Goal: Information Seeking & Learning: Compare options

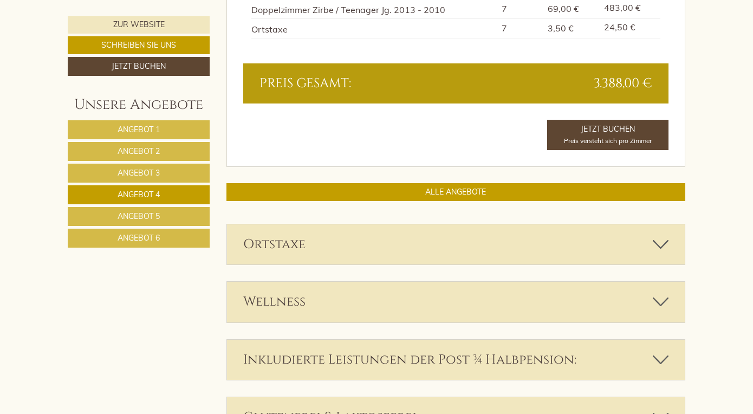
scroll to position [1156, 0]
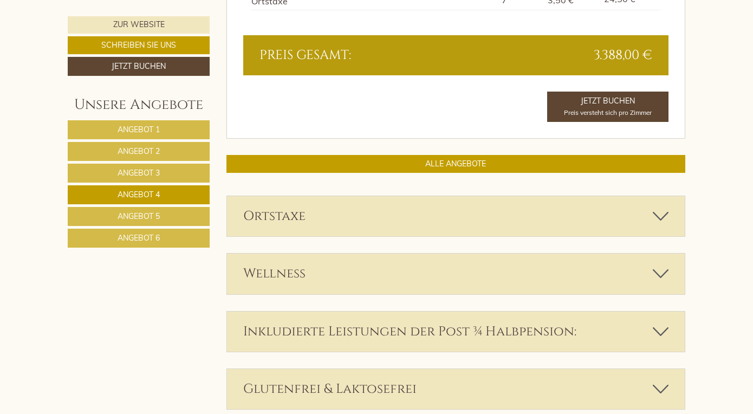
click at [164, 217] on link "Angebot 5" at bounding box center [139, 216] width 142 height 19
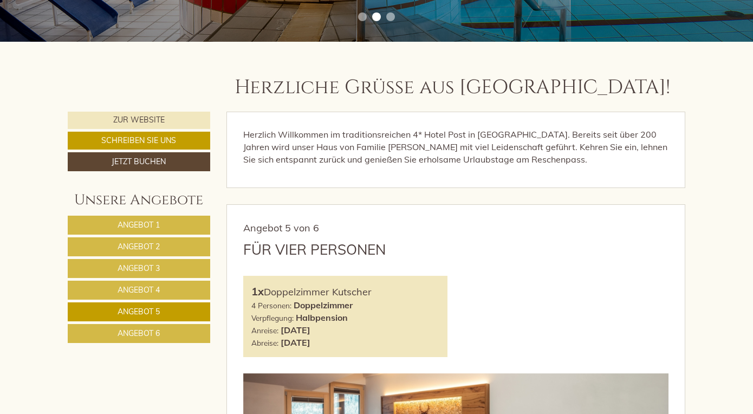
scroll to position [394, 0]
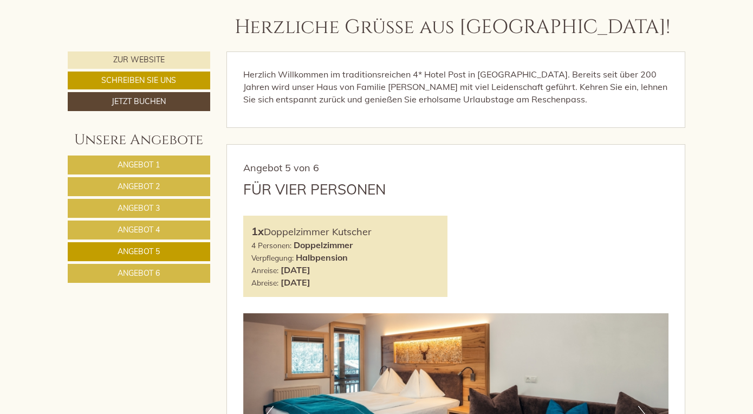
click at [145, 206] on span "Angebot 3" at bounding box center [139, 208] width 42 height 10
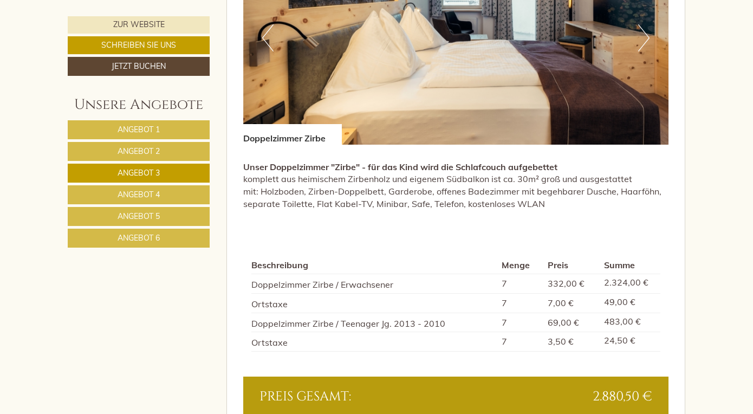
scroll to position [774, 0]
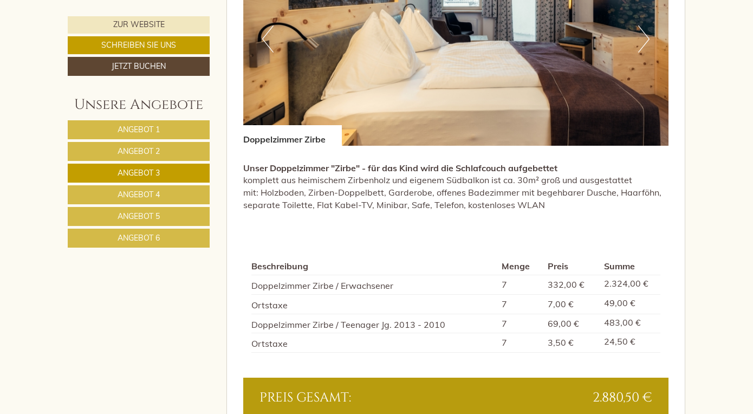
click at [148, 197] on span "Angebot 4" at bounding box center [139, 195] width 42 height 10
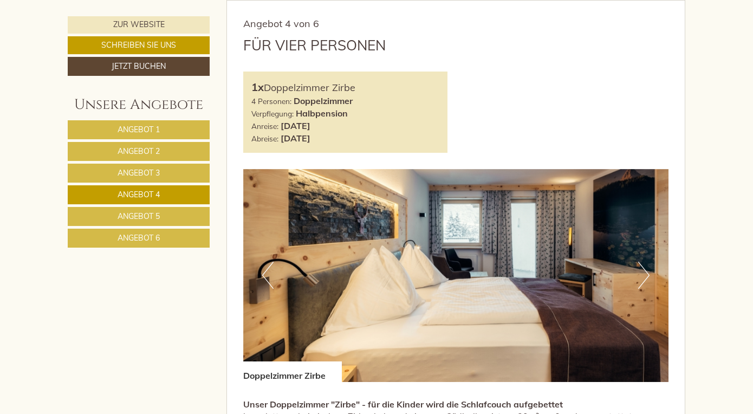
click at [153, 220] on span "Angebot 5" at bounding box center [139, 216] width 42 height 10
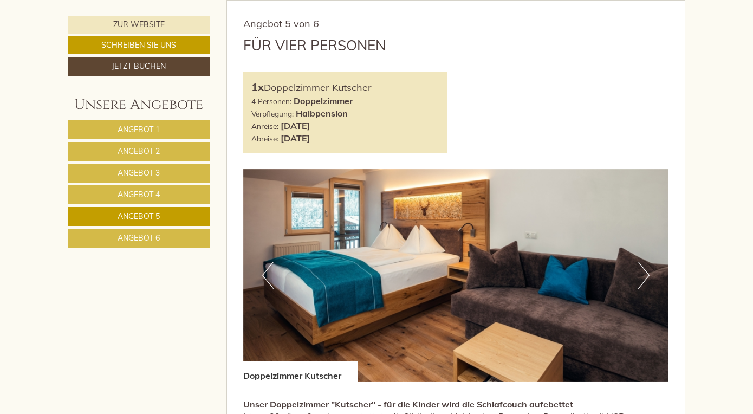
click at [145, 241] on span "Angebot 6" at bounding box center [139, 238] width 42 height 10
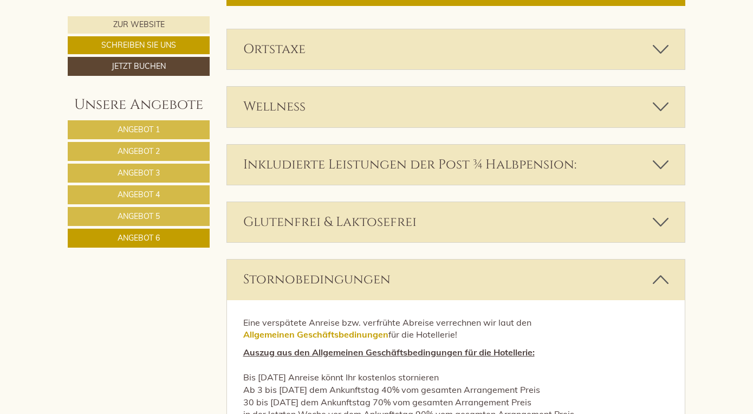
scroll to position [1547, 0]
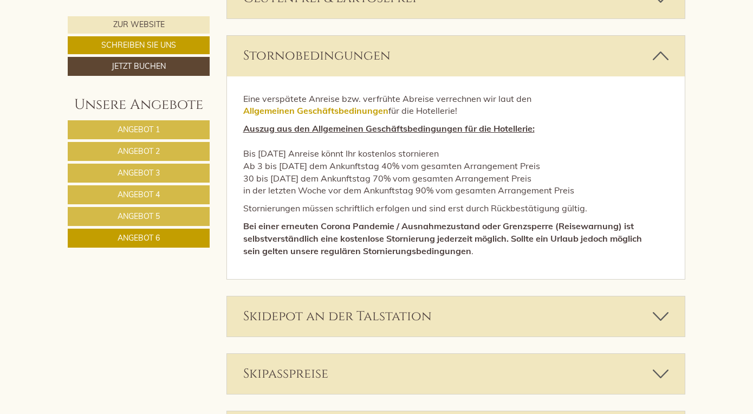
drag, startPoint x: 242, startPoint y: 152, endPoint x: 578, endPoint y: 193, distance: 338.4
click at [578, 193] on div "Eine verspätete Anreise bzw. verfrühte Abreise verrechnen wir laut den Allgemei…" at bounding box center [456, 177] width 458 height 203
copy p "Bis 3 Monate vor Anreise könnt Ihr kostenlos stornieren Ab 3 bis 1 Monat vor de…"
click at [170, 137] on link "Angebot 1" at bounding box center [139, 129] width 142 height 19
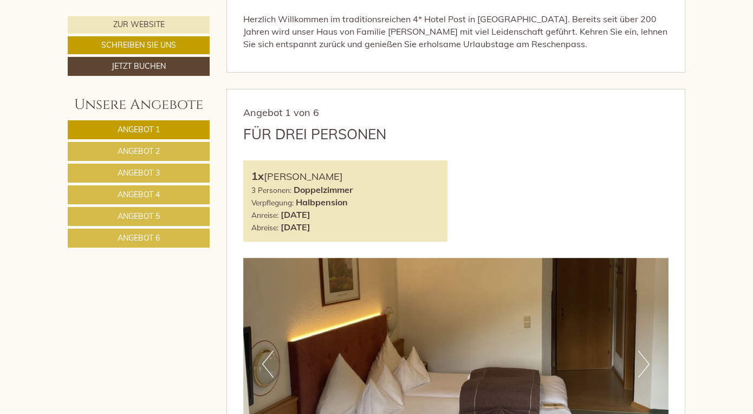
click at [173, 219] on link "Angebot 5" at bounding box center [139, 216] width 142 height 19
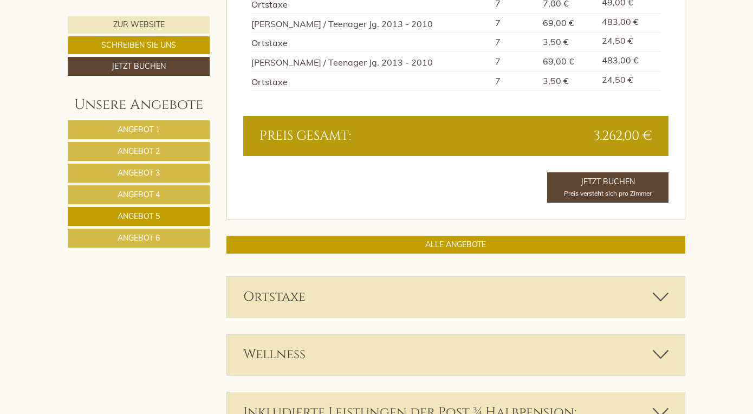
scroll to position [1114, 0]
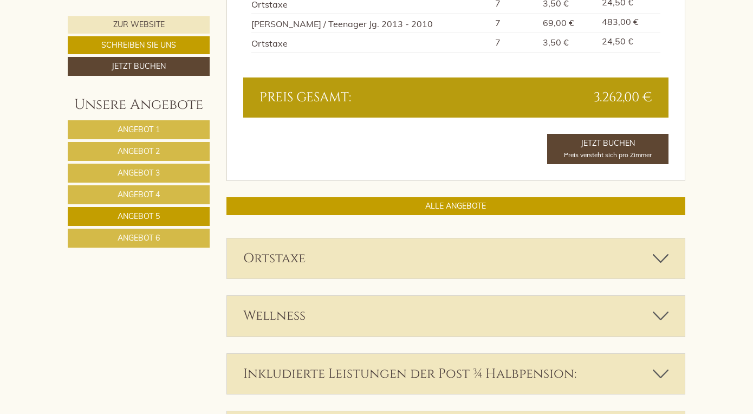
click at [150, 243] on link "Angebot 6" at bounding box center [139, 238] width 142 height 19
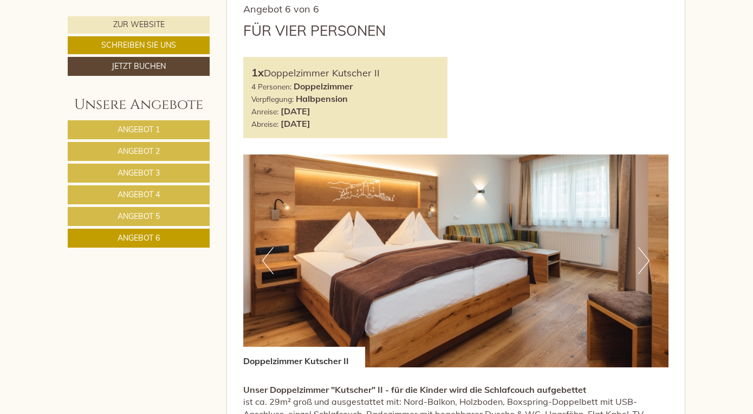
scroll to position [572, 0]
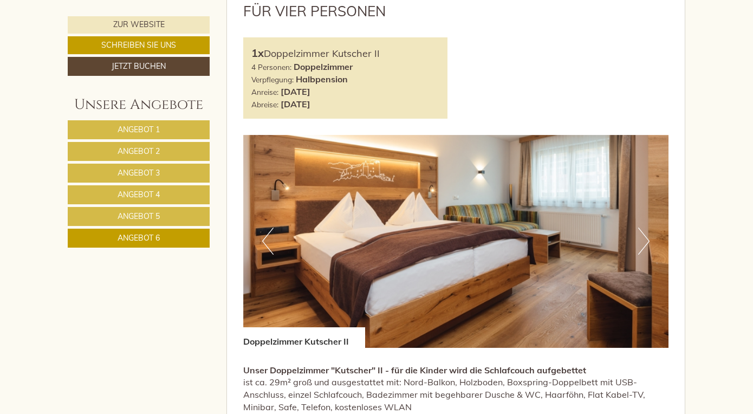
click at [167, 133] on link "Angebot 1" at bounding box center [139, 129] width 142 height 19
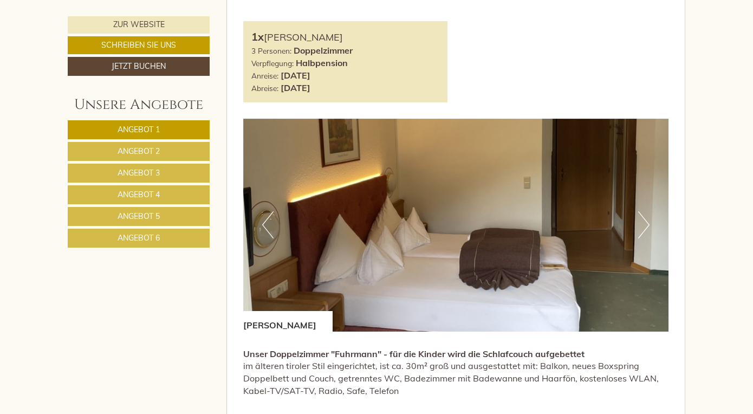
scroll to position [645, 0]
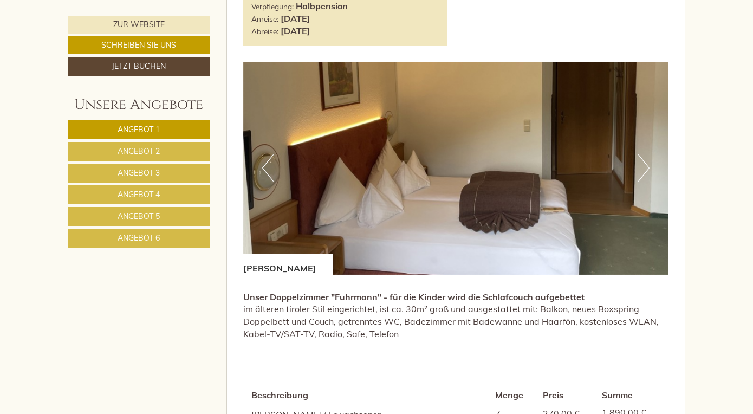
click at [640, 163] on button "Next" at bounding box center [643, 167] width 11 height 27
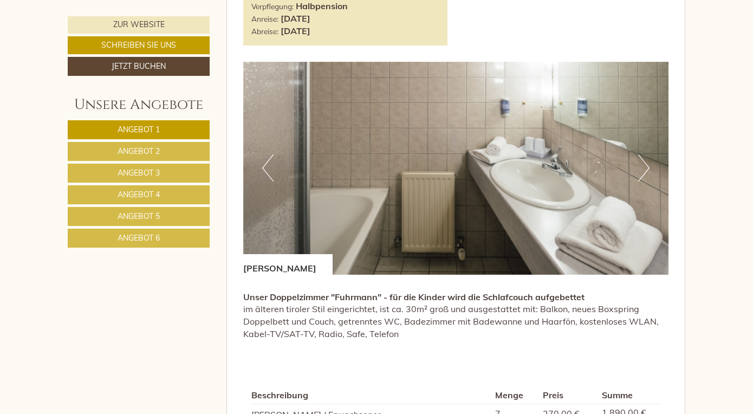
click at [640, 163] on button "Next" at bounding box center [643, 167] width 11 height 27
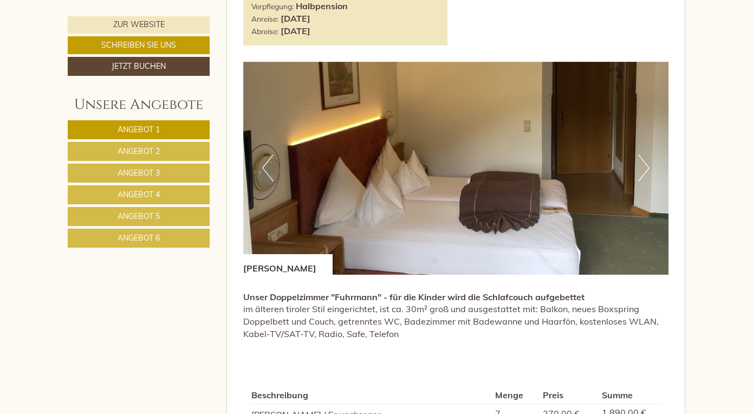
click at [640, 163] on button "Next" at bounding box center [643, 167] width 11 height 27
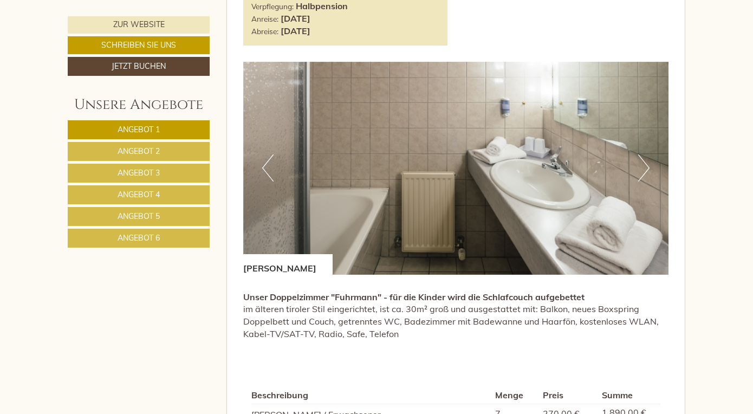
click at [640, 163] on button "Next" at bounding box center [643, 167] width 11 height 27
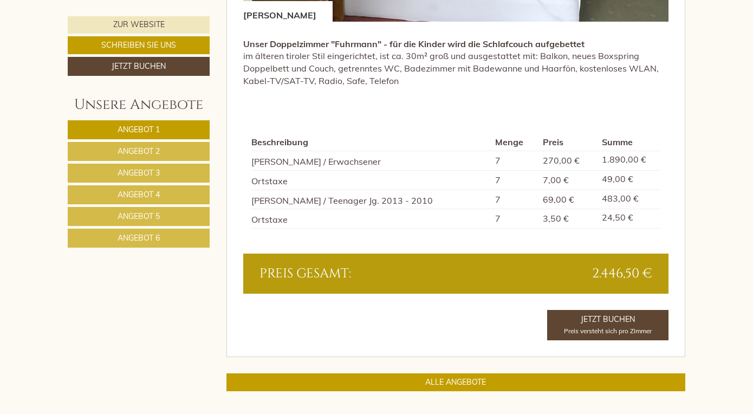
scroll to position [900, 0]
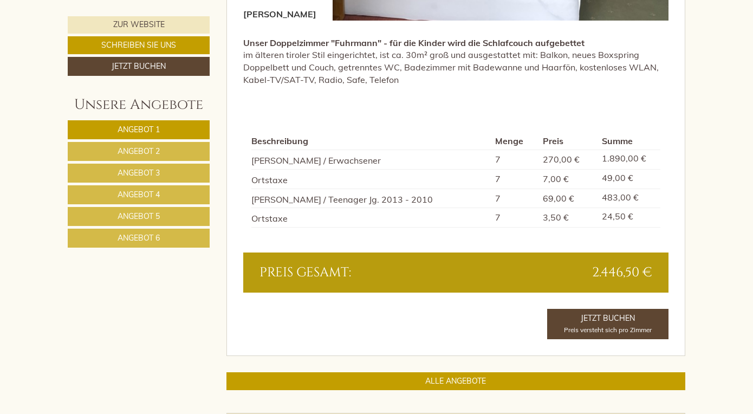
click at [147, 152] on span "Angebot 2" at bounding box center [139, 151] width 42 height 10
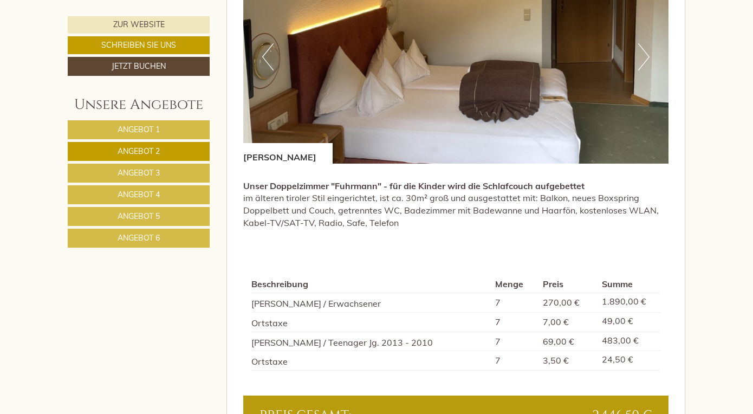
scroll to position [887, 0]
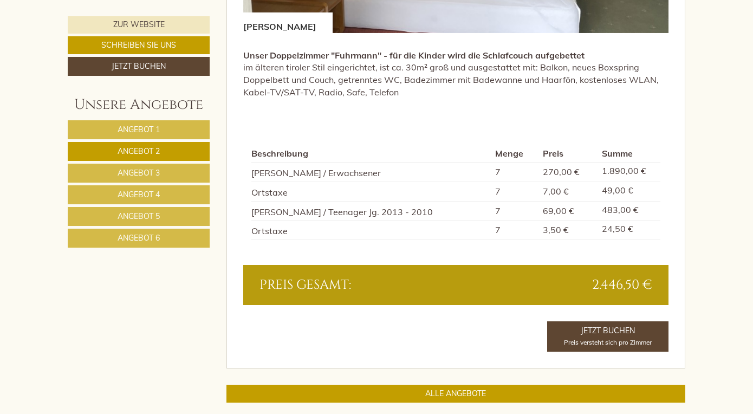
click at [118, 170] on span "Angebot 3" at bounding box center [139, 173] width 42 height 10
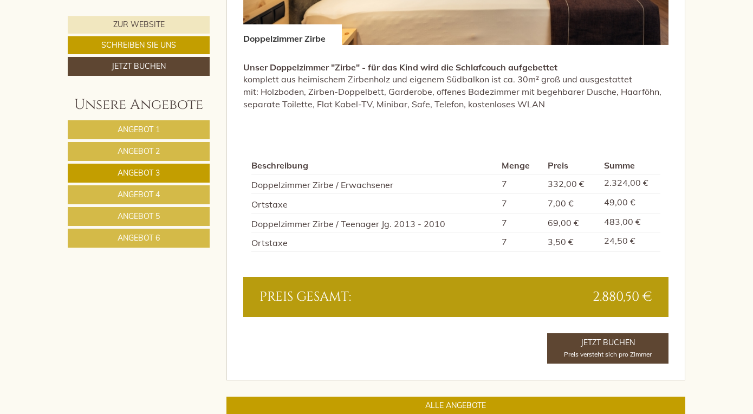
scroll to position [880, 0]
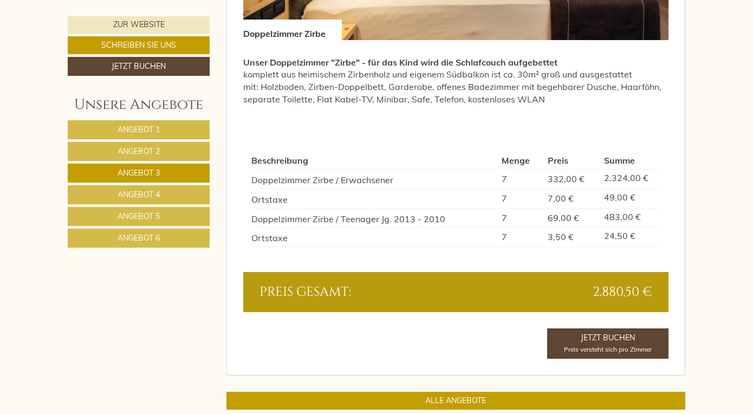
click at [146, 198] on span "Angebot 4" at bounding box center [139, 195] width 42 height 10
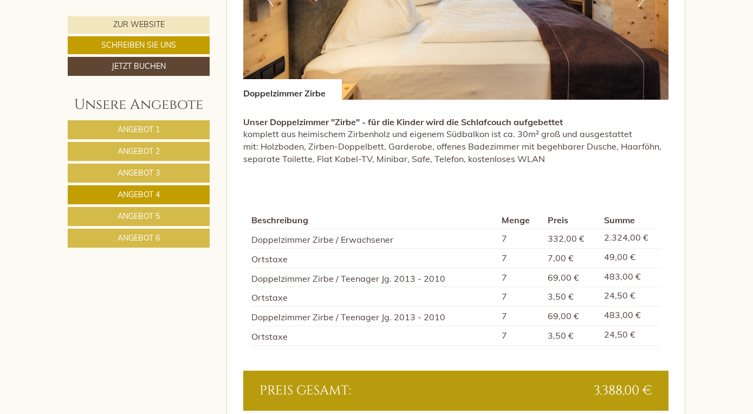
scroll to position [832, 0]
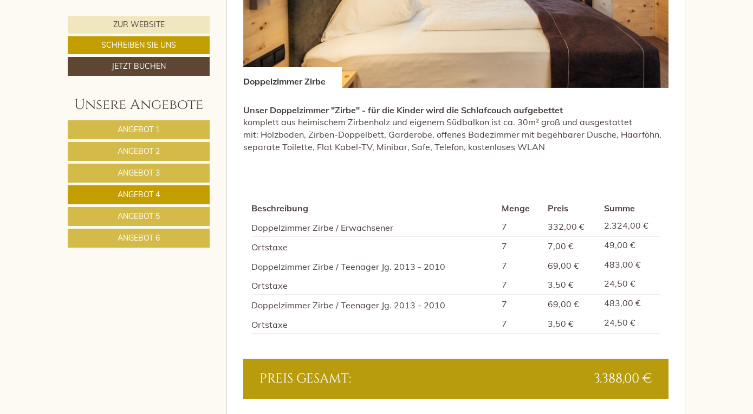
click at [158, 218] on span "Angebot 5" at bounding box center [139, 216] width 42 height 10
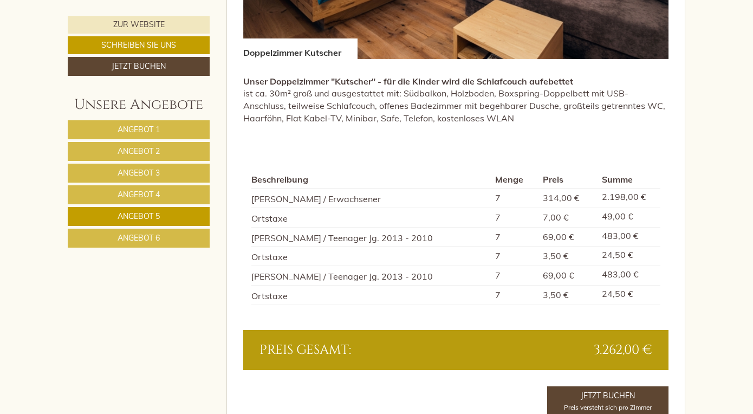
scroll to position [946, 0]
